Goal: Browse casually

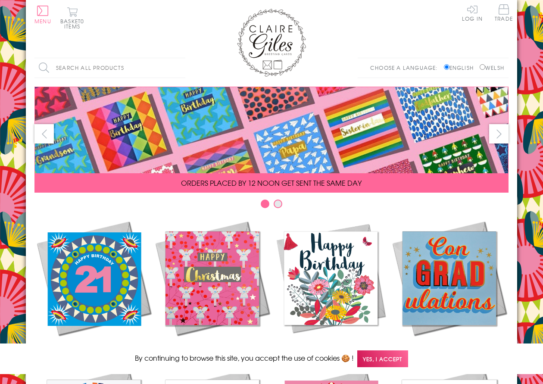
scroll to position [351, 0]
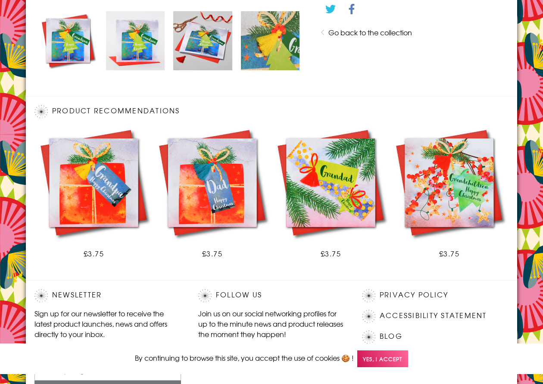
scroll to position [500, 0]
